Goal: Task Accomplishment & Management: Use online tool/utility

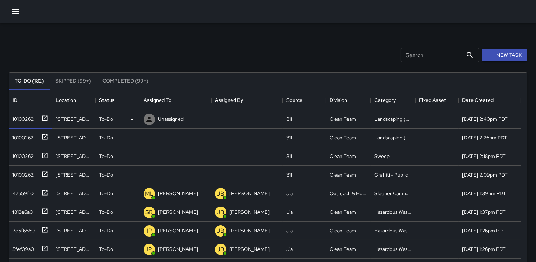
click at [21, 114] on div "10100262" at bounding box center [22, 118] width 24 height 10
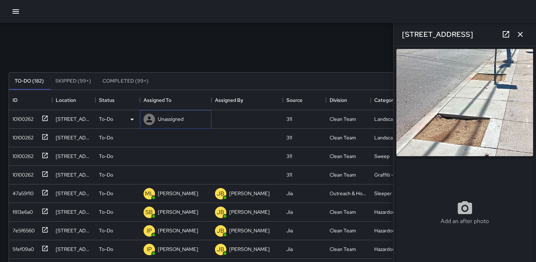
click at [149, 117] on icon at bounding box center [149, 119] width 6 height 6
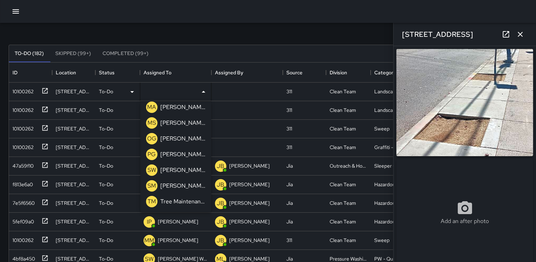
scroll to position [79, 0]
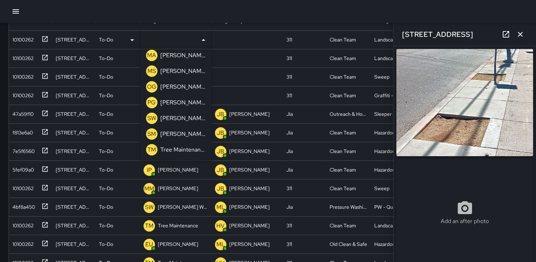
click at [152, 151] on p "TM" at bounding box center [152, 149] width 9 height 9
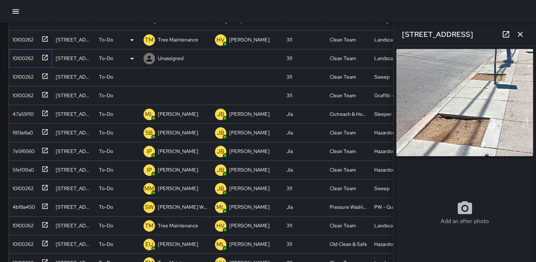
click at [20, 56] on div "10100262" at bounding box center [22, 57] width 24 height 10
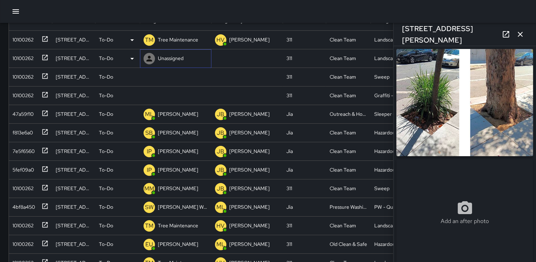
click at [148, 60] on icon at bounding box center [149, 58] width 9 height 9
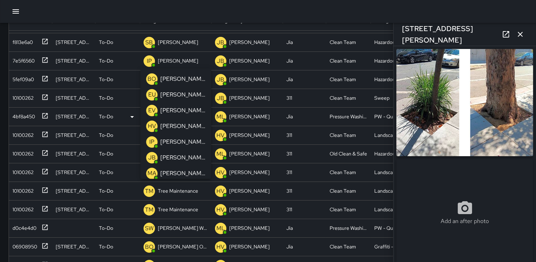
scroll to position [0, 0]
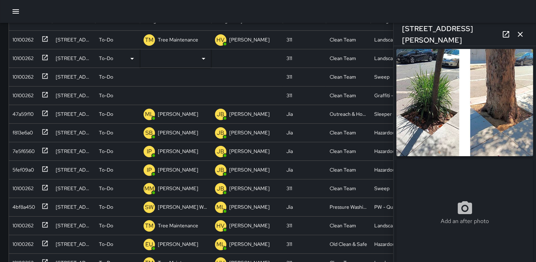
click at [145, 62] on input "text" at bounding box center [171, 59] width 54 height 14
click at [147, 62] on input "text" at bounding box center [171, 59] width 54 height 14
click at [147, 56] on input "text" at bounding box center [171, 59] width 54 height 14
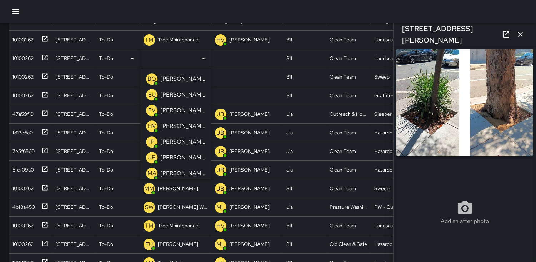
click at [147, 56] on input "text" at bounding box center [171, 59] width 54 height 14
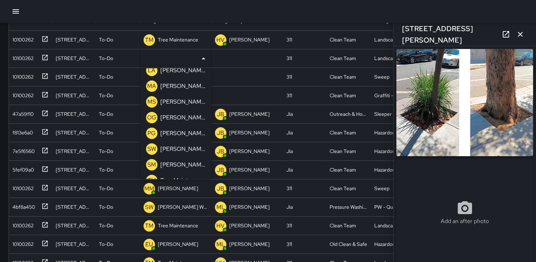
scroll to position [272, 0]
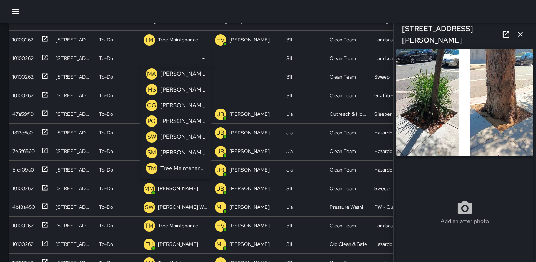
click at [149, 165] on p "TM" at bounding box center [152, 168] width 9 height 9
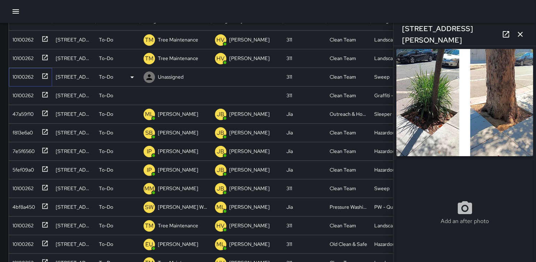
click at [21, 71] on div "10100262" at bounding box center [22, 75] width 24 height 10
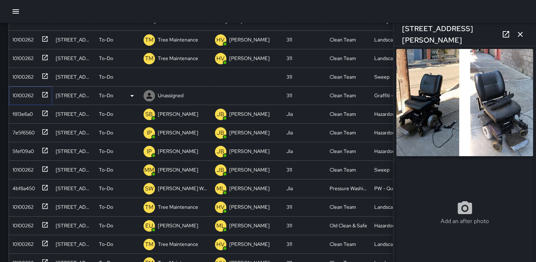
click at [21, 96] on div "10100262" at bounding box center [22, 94] width 24 height 10
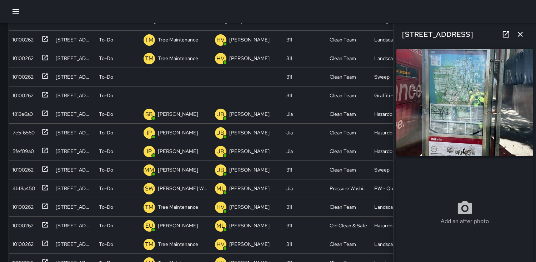
click at [441, 92] on img at bounding box center [464, 102] width 137 height 107
click at [23, 94] on div "10100262" at bounding box center [22, 94] width 24 height 10
click at [28, 88] on div "10100262" at bounding box center [29, 94] width 39 height 12
click at [26, 73] on div "10100262" at bounding box center [22, 75] width 24 height 10
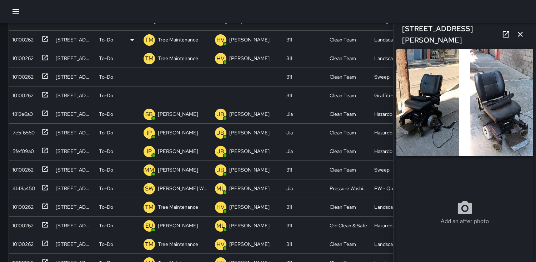
click at [522, 33] on icon "button" at bounding box center [520, 34] width 9 height 9
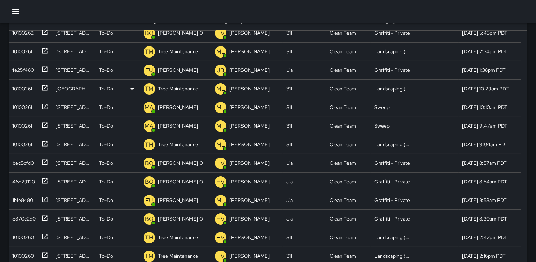
scroll to position [399, 0]
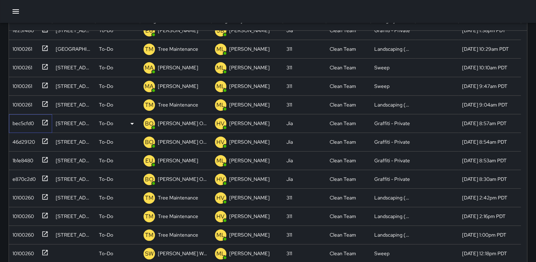
click at [20, 123] on div "bec5cfd0" at bounding box center [22, 122] width 24 height 10
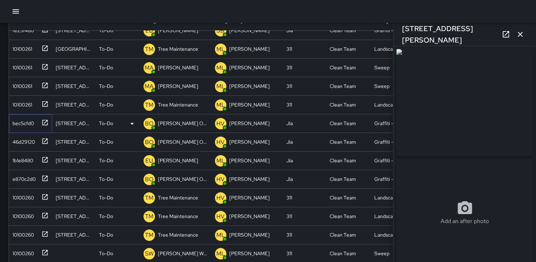
type input "**********"
click at [31, 136] on div "46d29120" at bounding box center [22, 140] width 25 height 10
click at [25, 152] on div "1b1e8480" at bounding box center [30, 160] width 43 height 19
click at [146, 161] on p "EU" at bounding box center [150, 160] width 8 height 9
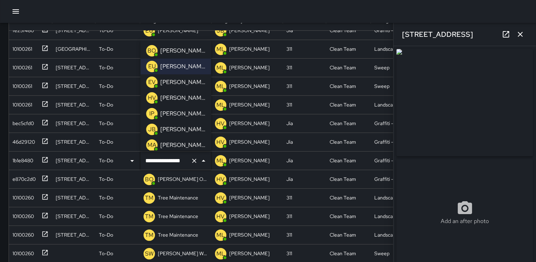
click at [151, 51] on p "BO" at bounding box center [152, 50] width 9 height 9
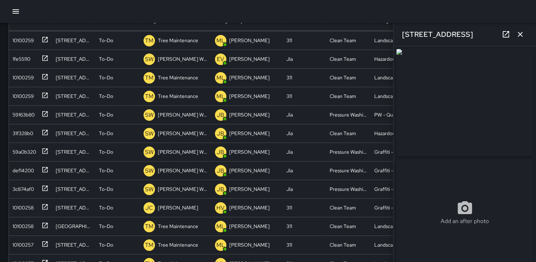
scroll to position [659, 0]
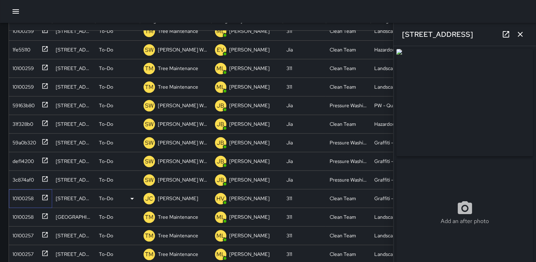
click at [23, 198] on div "10100258" at bounding box center [22, 197] width 24 height 10
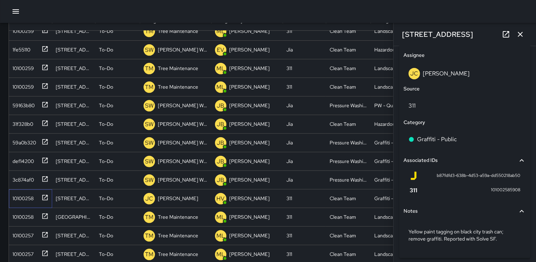
scroll to position [420, 0]
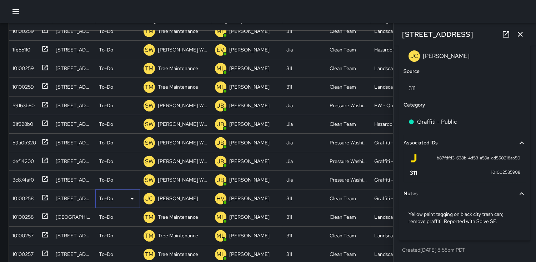
click at [132, 199] on icon at bounding box center [132, 199] width 4 height 2
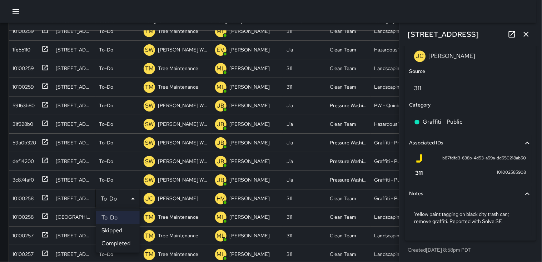
click at [122, 240] on li "Completed" at bounding box center [118, 243] width 44 height 13
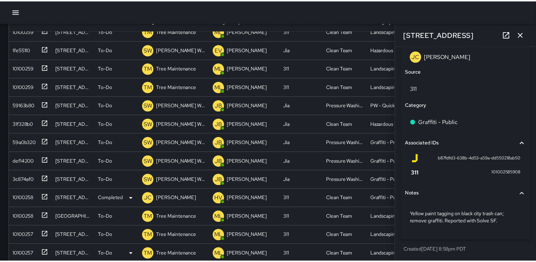
scroll to position [6, 6]
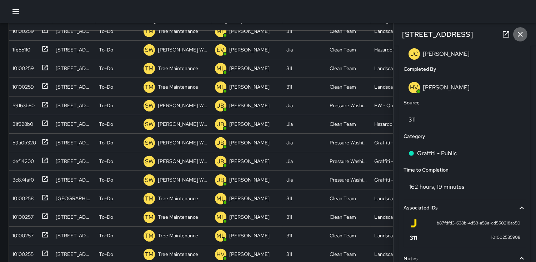
click at [523, 36] on icon "button" at bounding box center [520, 34] width 9 height 9
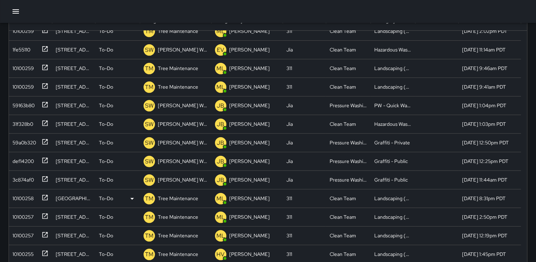
scroll to position [698, 0]
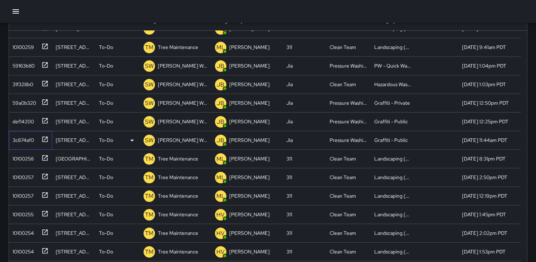
click at [26, 138] on div "3c874af0" at bounding box center [22, 139] width 24 height 10
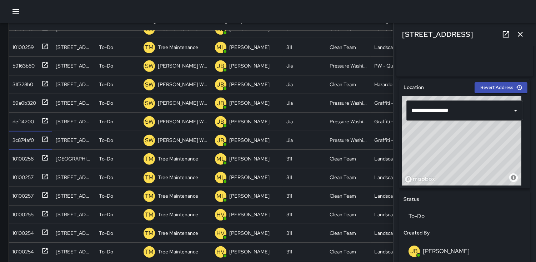
scroll to position [198, 0]
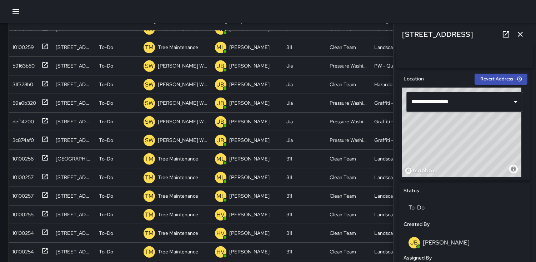
click at [524, 34] on icon "button" at bounding box center [520, 34] width 9 height 9
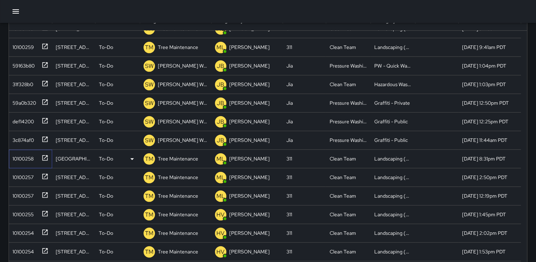
click at [23, 155] on div "10100258" at bounding box center [22, 157] width 24 height 10
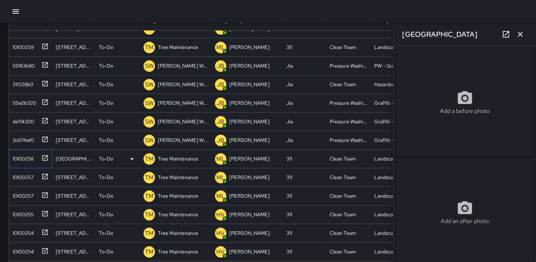
type input "**********"
click at [523, 38] on icon "button" at bounding box center [520, 34] width 9 height 9
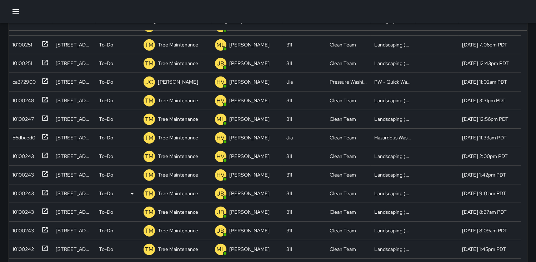
scroll to position [936, 0]
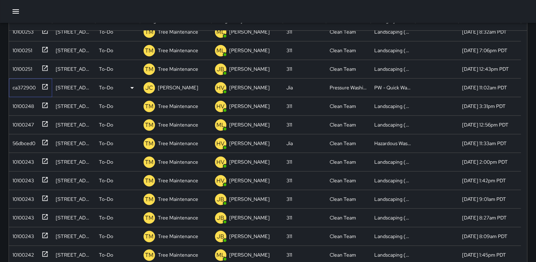
click at [21, 86] on div "ca372900" at bounding box center [23, 86] width 26 height 10
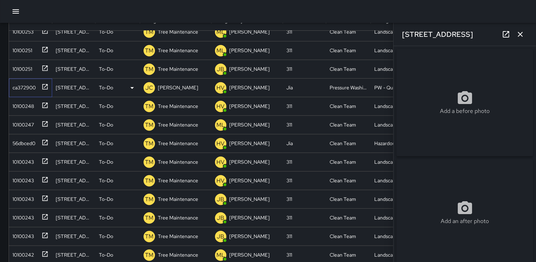
type input "**********"
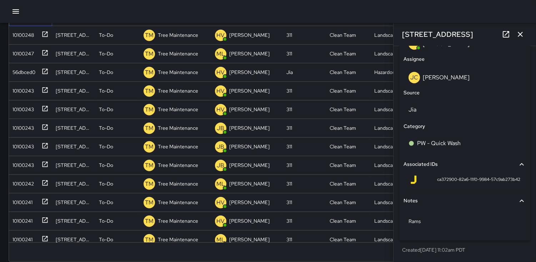
scroll to position [159, 0]
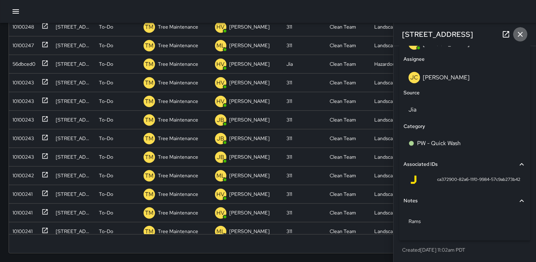
click at [523, 35] on icon "button" at bounding box center [520, 34] width 9 height 9
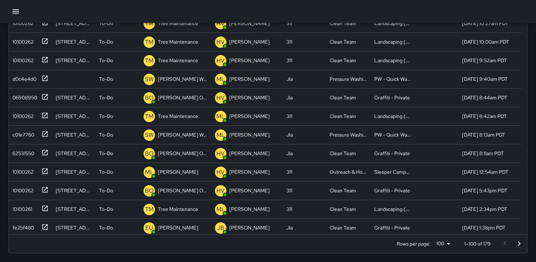
scroll to position [103, 0]
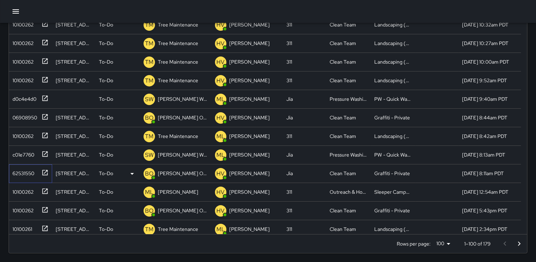
click at [11, 169] on div "62531550" at bounding box center [22, 172] width 25 height 10
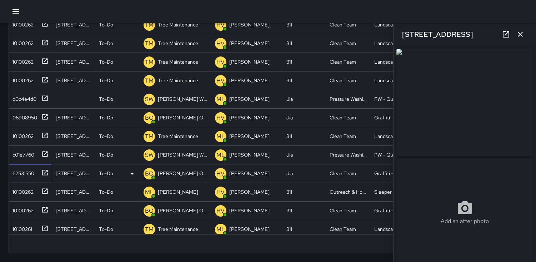
type input "**********"
click at [34, 115] on div "06908950" at bounding box center [24, 116] width 28 height 10
type input "**********"
click at [522, 33] on icon "button" at bounding box center [520, 34] width 9 height 9
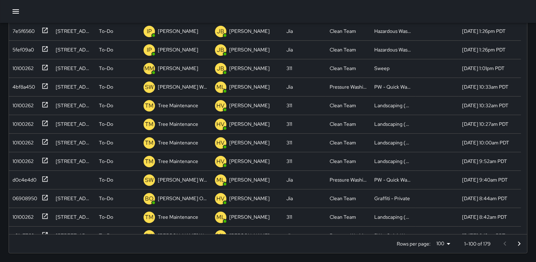
scroll to position [0, 0]
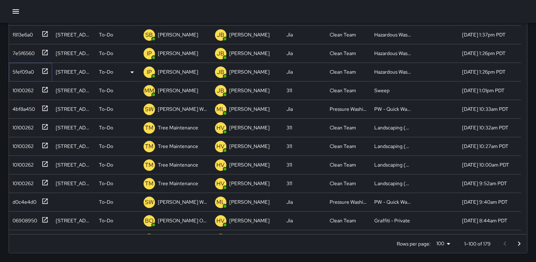
click at [28, 72] on div "5fef09a0" at bounding box center [22, 70] width 24 height 10
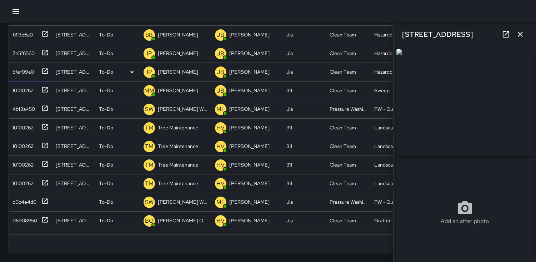
type input "**********"
click at [521, 36] on icon "button" at bounding box center [520, 34] width 9 height 9
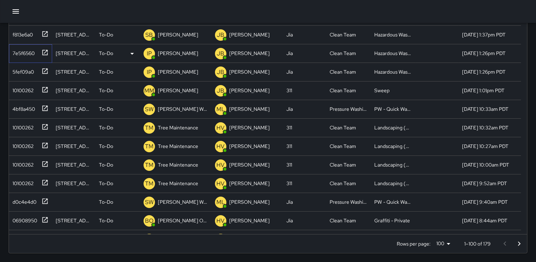
click at [29, 53] on div "7e5f6560" at bounding box center [22, 52] width 25 height 10
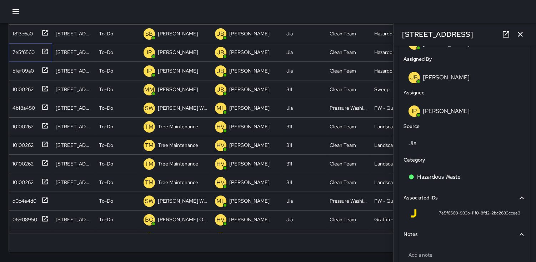
scroll to position [433, 0]
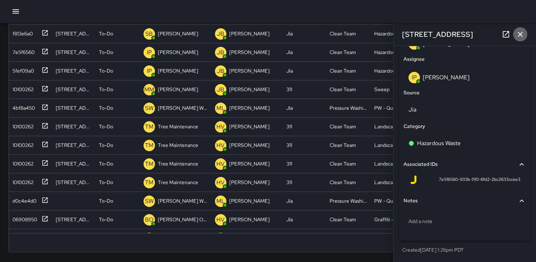
click at [520, 35] on icon "button" at bounding box center [520, 34] width 9 height 9
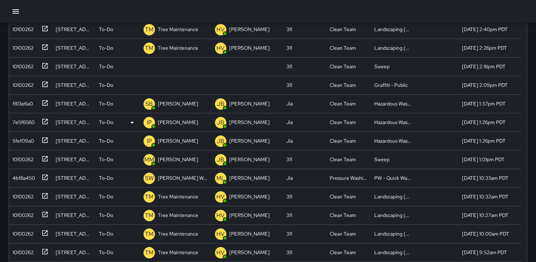
scroll to position [80, 0]
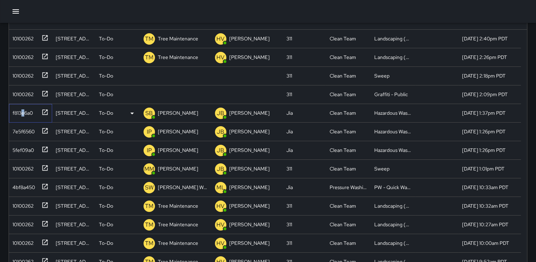
click at [23, 109] on div "f813e6a0" at bounding box center [21, 111] width 23 height 10
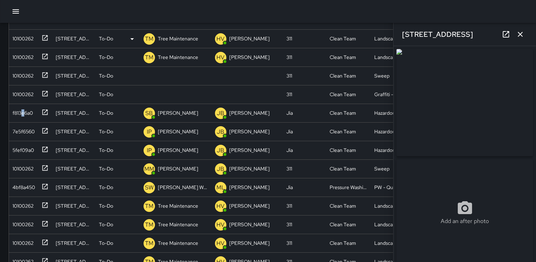
click at [523, 34] on icon "button" at bounding box center [520, 34] width 9 height 9
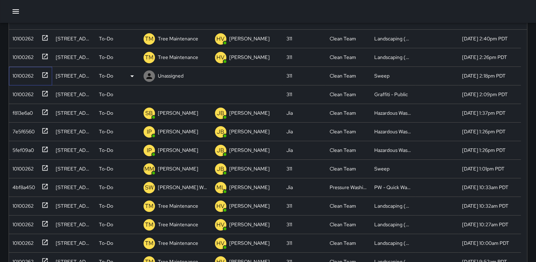
click at [39, 74] on div at bounding box center [44, 75] width 10 height 12
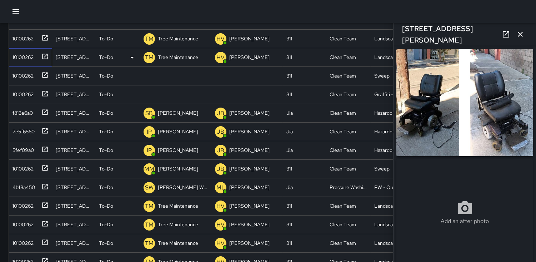
click at [29, 56] on div "10100262" at bounding box center [22, 56] width 24 height 10
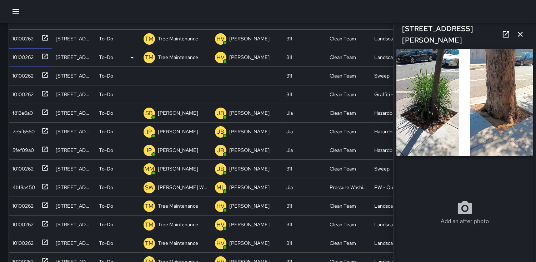
type input "**********"
click at [25, 36] on div "10100262" at bounding box center [22, 37] width 24 height 10
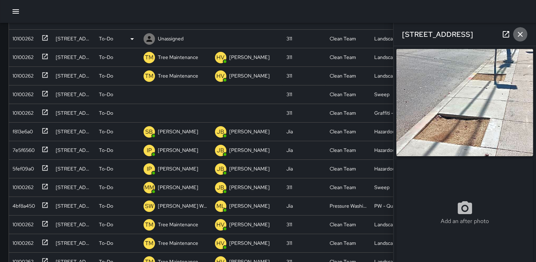
click at [519, 34] on icon "button" at bounding box center [520, 34] width 9 height 9
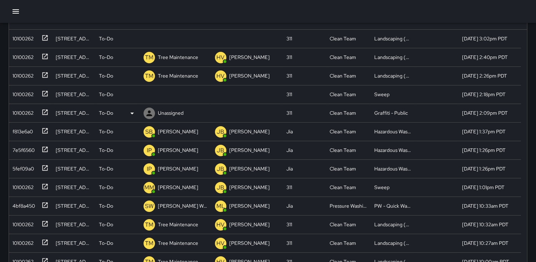
scroll to position [0, 0]
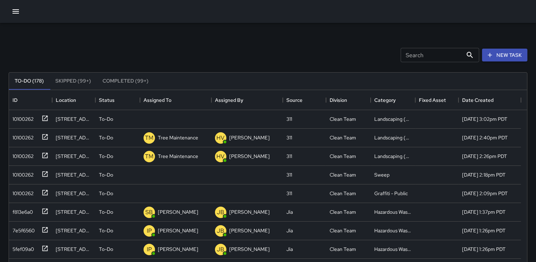
click at [17, 12] on icon "button" at bounding box center [15, 11] width 9 height 9
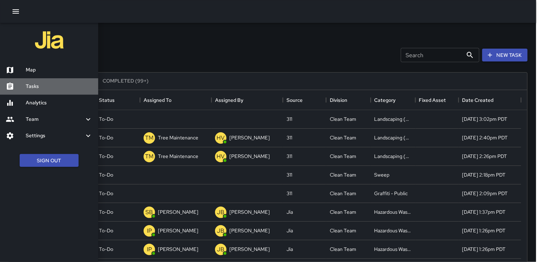
click at [44, 86] on h6 "Tasks" at bounding box center [59, 87] width 67 height 8
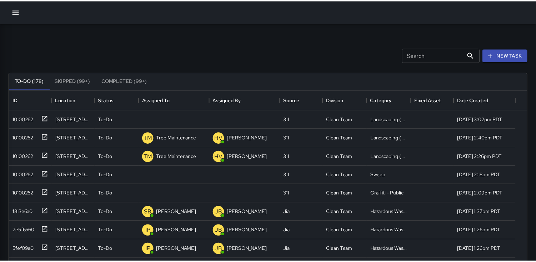
scroll to position [6, 6]
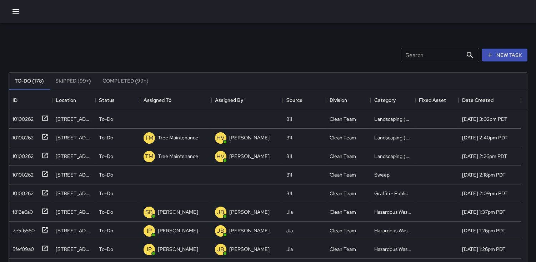
click at [412, 56] on input "Search" at bounding box center [432, 55] width 62 height 14
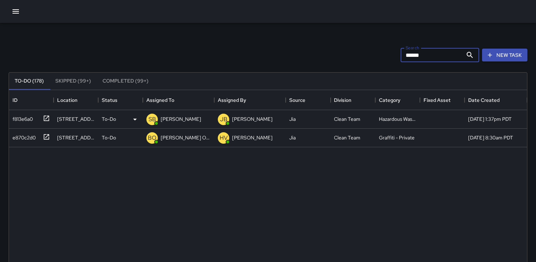
type input "******"
click at [24, 120] on div "f813e6a0" at bounding box center [21, 118] width 23 height 10
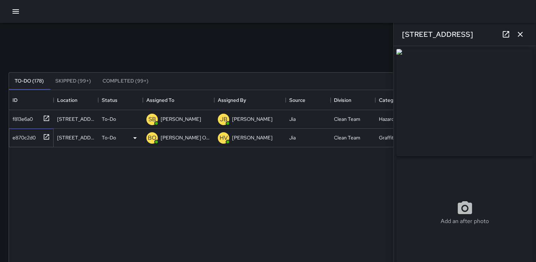
click at [29, 135] on div "e870c2d0" at bounding box center [23, 136] width 26 height 10
click at [520, 36] on icon "button" at bounding box center [520, 34] width 9 height 9
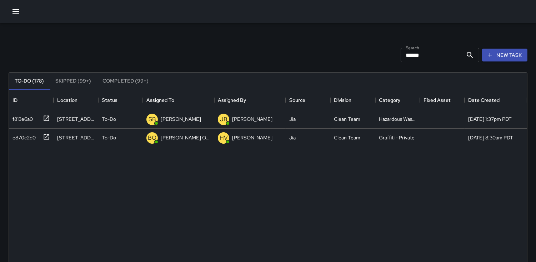
click at [15, 11] on icon "button" at bounding box center [15, 11] width 9 height 9
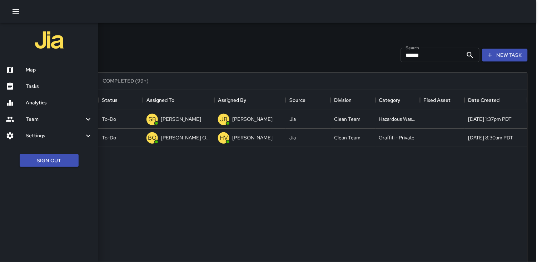
click at [31, 72] on h6 "Map" at bounding box center [59, 70] width 67 height 8
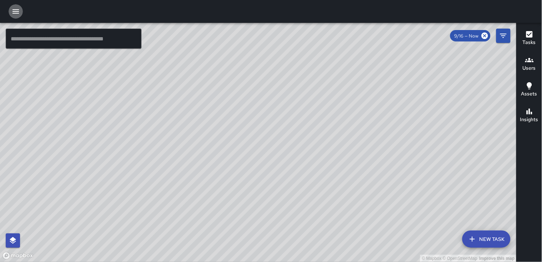
click at [17, 14] on icon "button" at bounding box center [15, 11] width 9 height 9
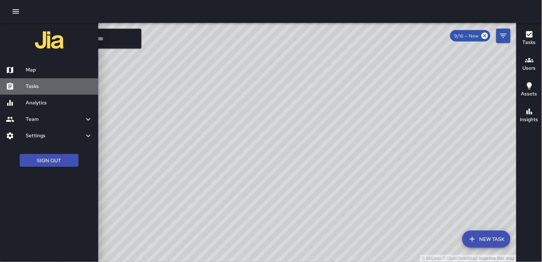
click at [37, 87] on h6 "Tasks" at bounding box center [59, 87] width 67 height 8
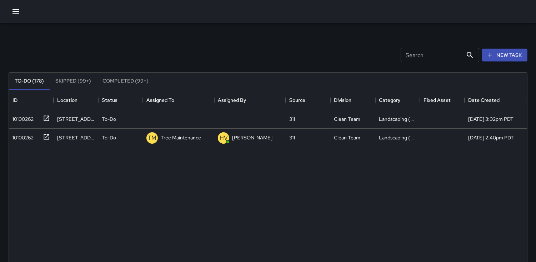
scroll to position [296, 512]
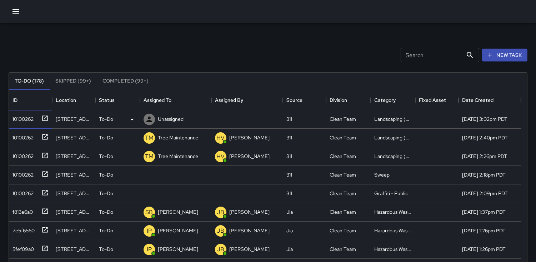
click at [21, 122] on div "10100262" at bounding box center [22, 118] width 24 height 10
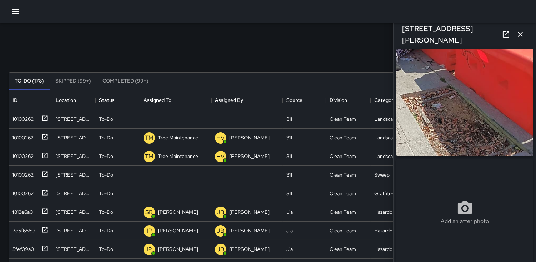
click at [470, 102] on img at bounding box center [464, 102] width 137 height 107
click at [22, 113] on div "10100262" at bounding box center [22, 118] width 24 height 10
click at [27, 173] on div "10100262" at bounding box center [22, 173] width 24 height 10
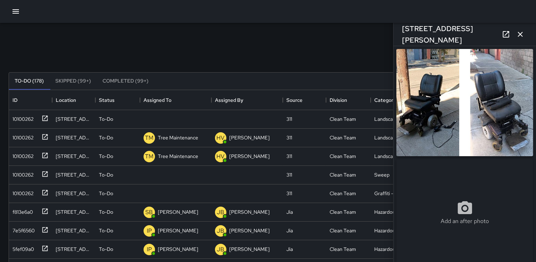
click at [514, 35] on button "button" at bounding box center [520, 34] width 14 height 14
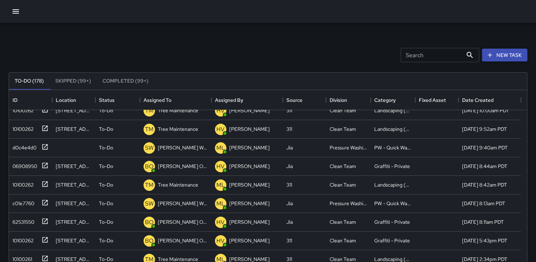
scroll to position [238, 0]
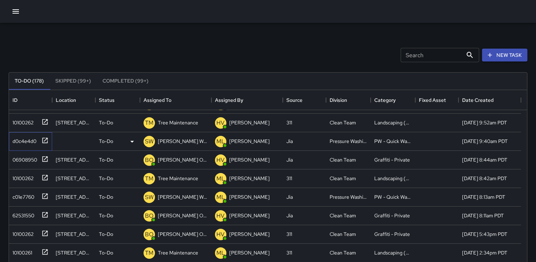
click at [21, 139] on div "d0c4e4d0" at bounding box center [23, 140] width 27 height 10
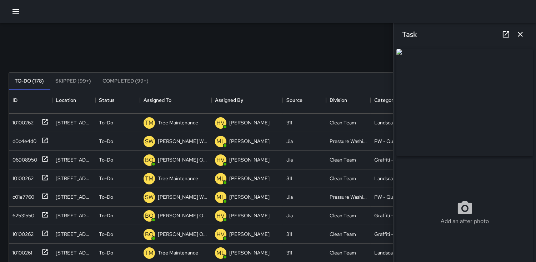
click at [518, 35] on icon "button" at bounding box center [520, 34] width 9 height 9
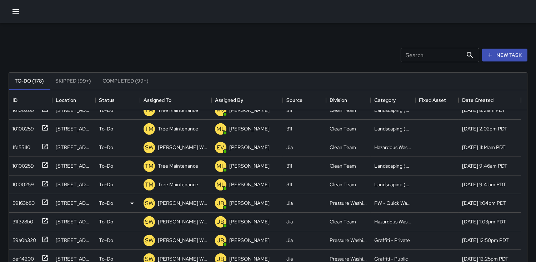
scroll to position [635, 0]
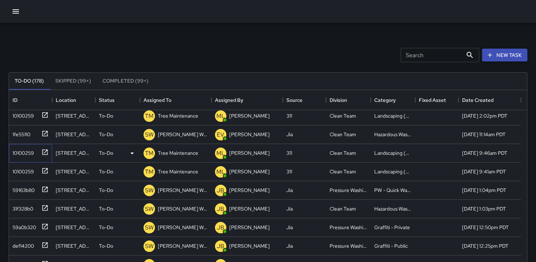
click at [21, 159] on div "10100259" at bounding box center [30, 153] width 43 height 19
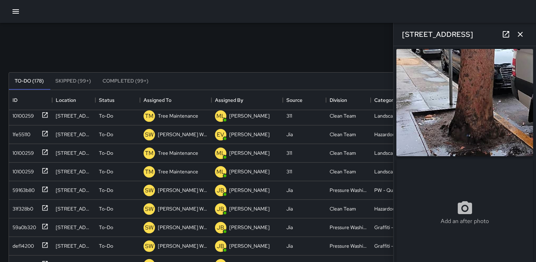
click at [520, 38] on icon "button" at bounding box center [520, 34] width 9 height 9
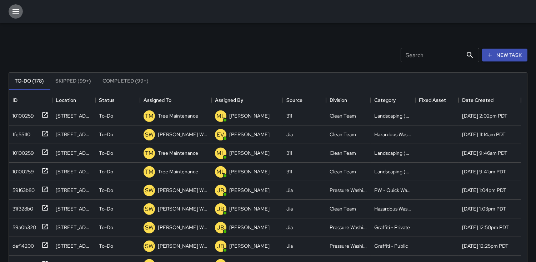
click at [14, 9] on icon "button" at bounding box center [15, 11] width 9 height 9
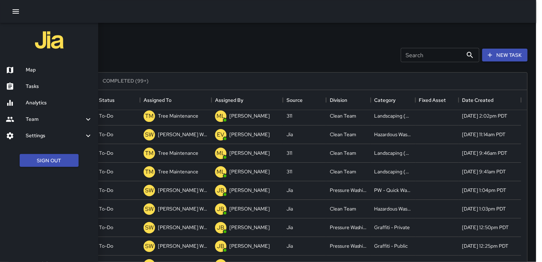
click at [35, 71] on h6 "Map" at bounding box center [59, 70] width 67 height 8
